Goal: Check status: Check status

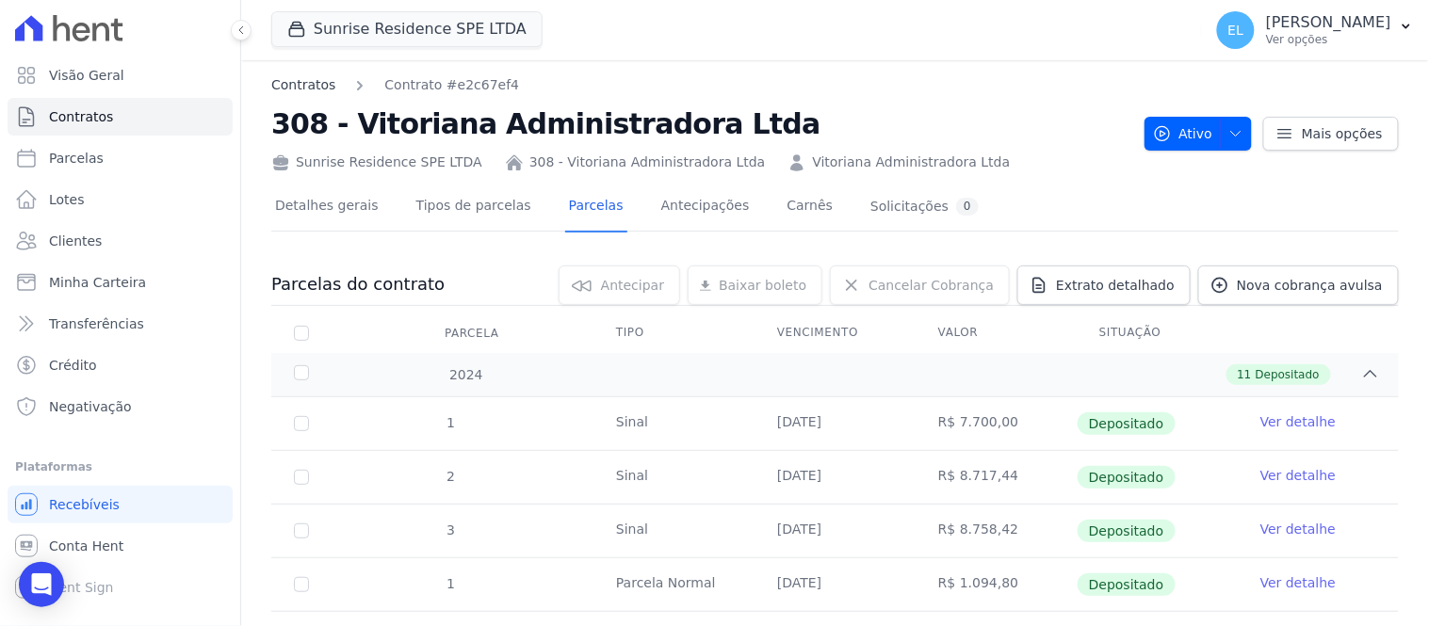
click at [292, 83] on link "Contratos" at bounding box center [303, 85] width 64 height 20
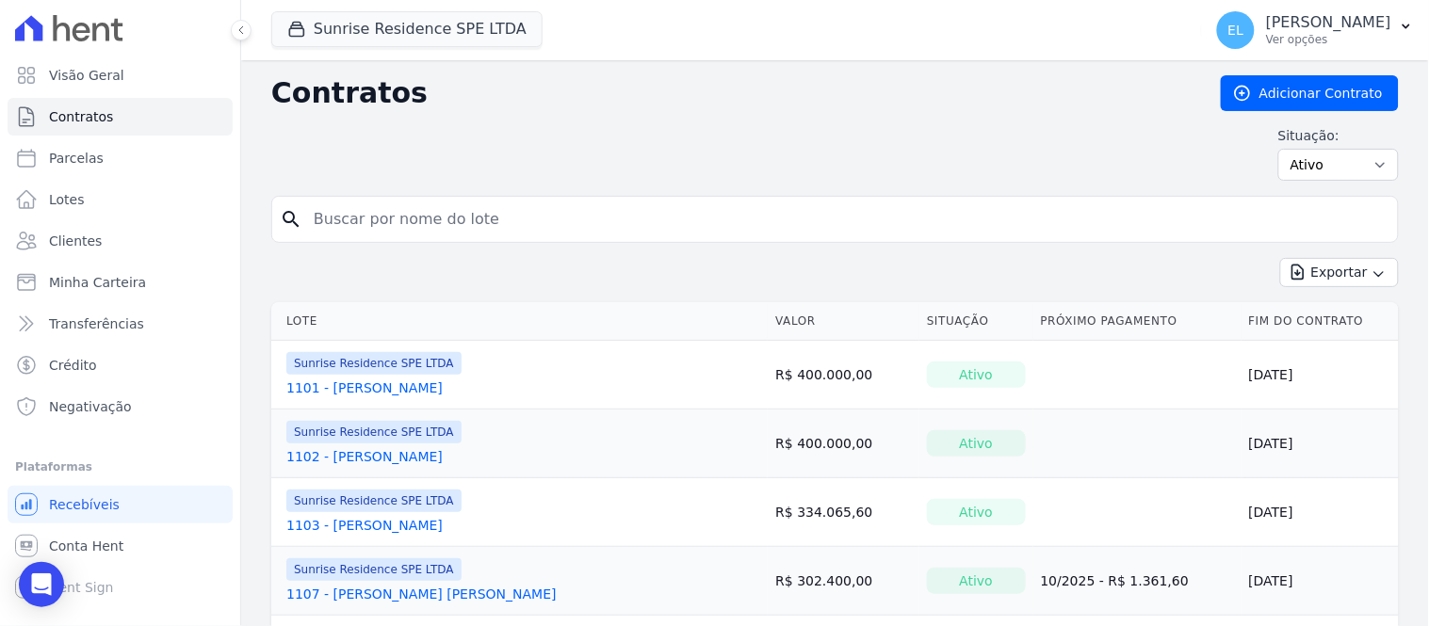
click at [351, 218] on input "search" at bounding box center [846, 220] width 1088 height 38
type input "310"
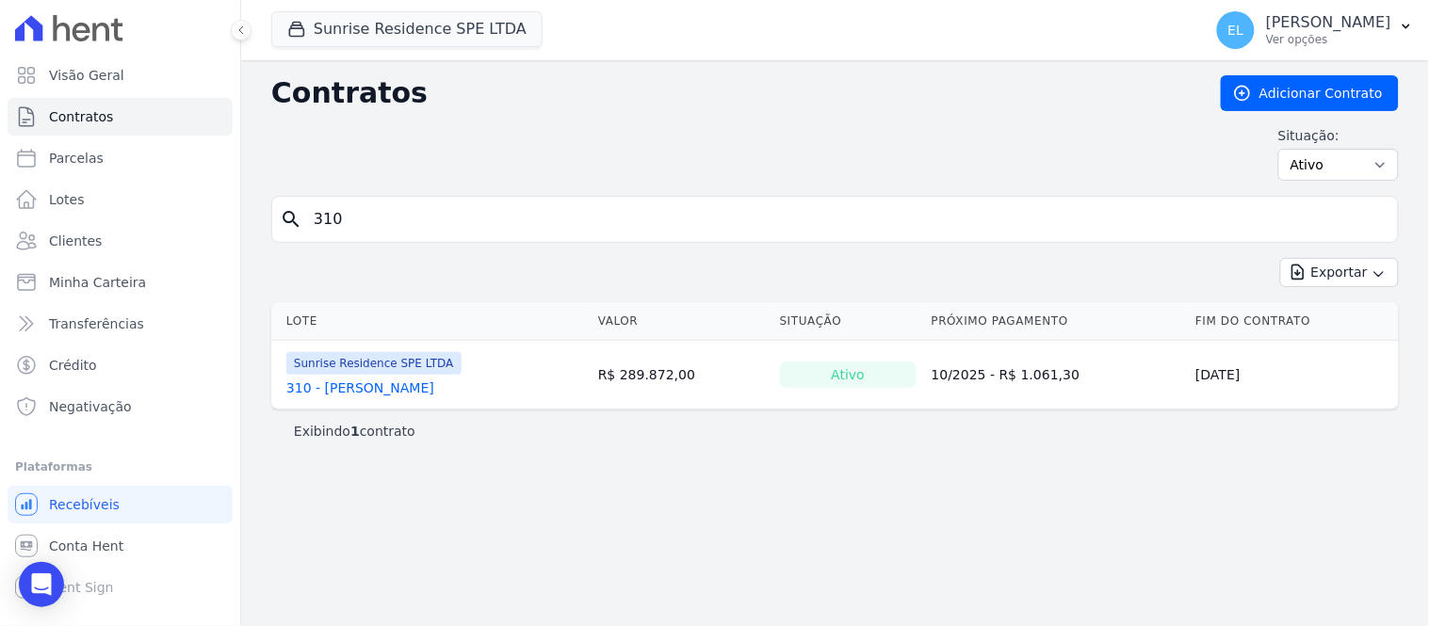
click at [401, 390] on link "310 - [PERSON_NAME]" at bounding box center [360, 388] width 148 height 19
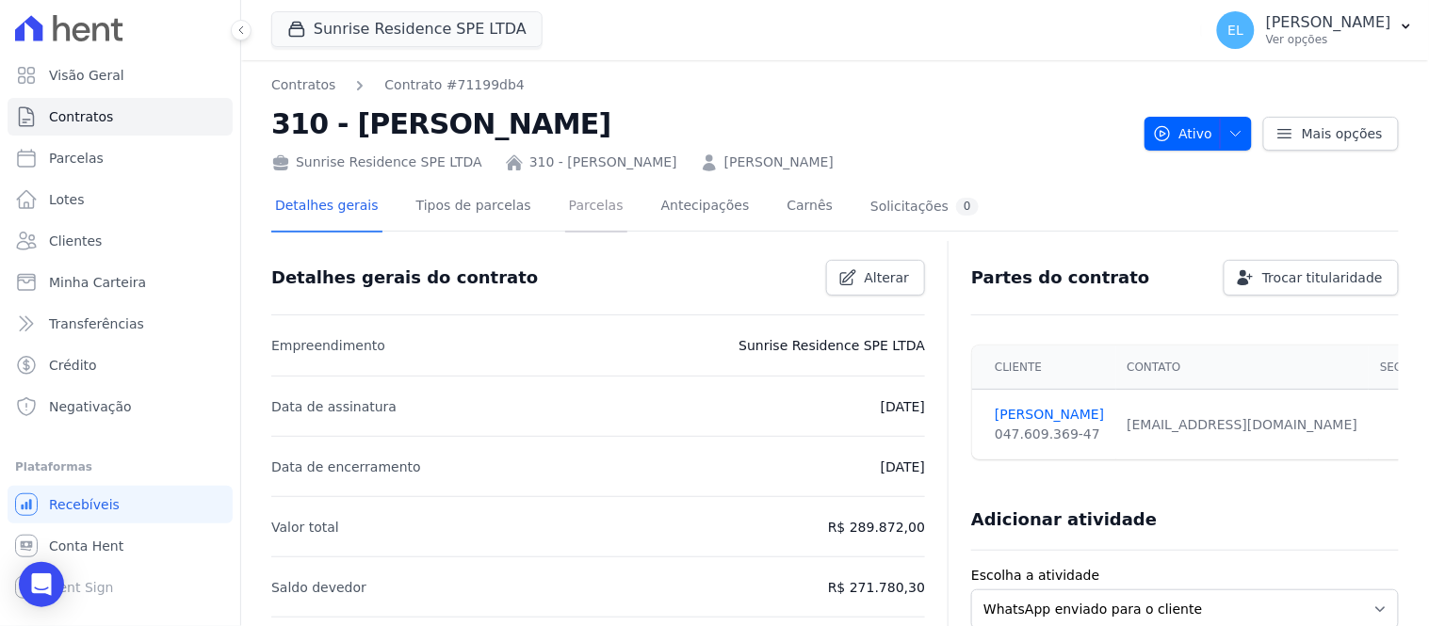
click at [565, 199] on link "Parcelas" at bounding box center [596, 208] width 62 height 50
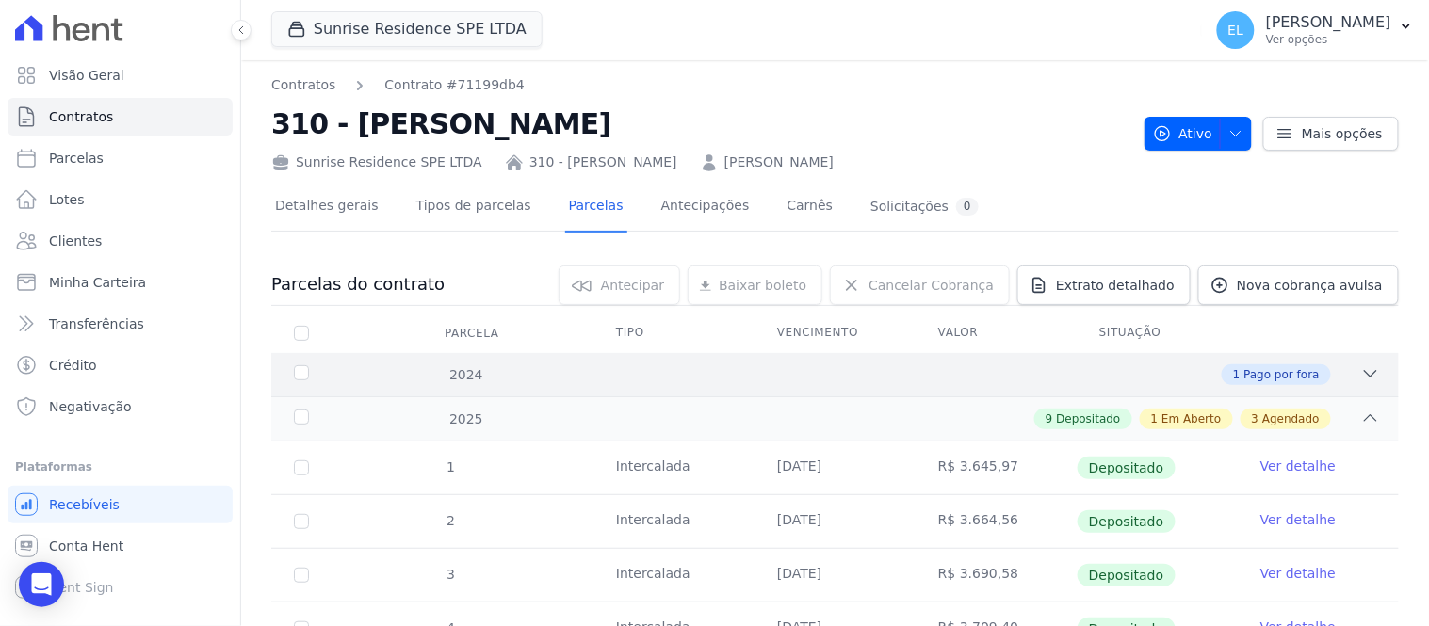
click at [1356, 361] on div "2024 1 Pago por fora" at bounding box center [835, 374] width 1128 height 43
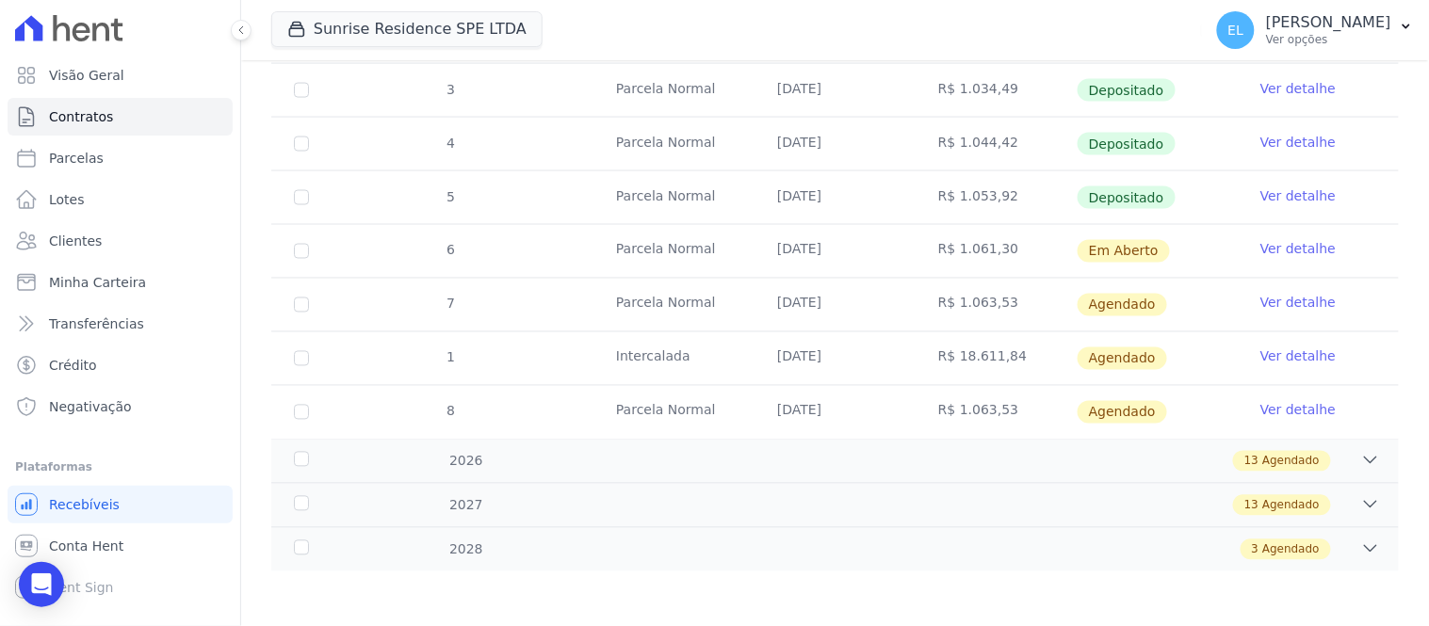
scroll to position [755, 0]
drag, startPoint x: 1363, startPoint y: 552, endPoint x: 1357, endPoint y: 544, distance: 10.2
click at [1362, 550] on icon at bounding box center [1370, 547] width 19 height 19
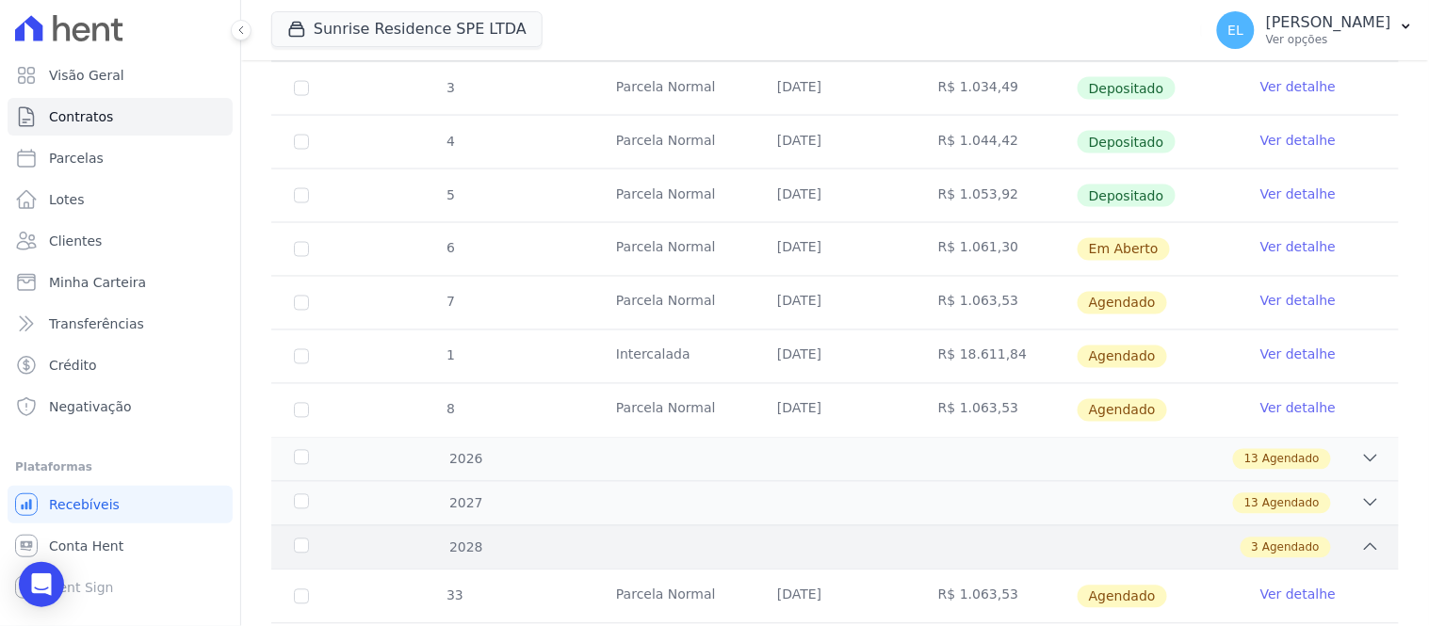
scroll to position [917, 0]
